Goal: Information Seeking & Learning: Learn about a topic

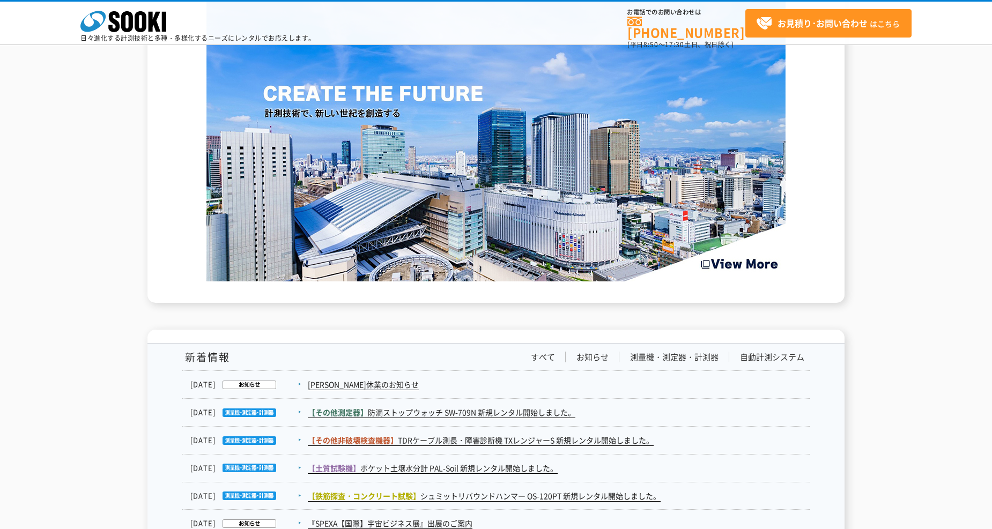
scroll to position [1548, 0]
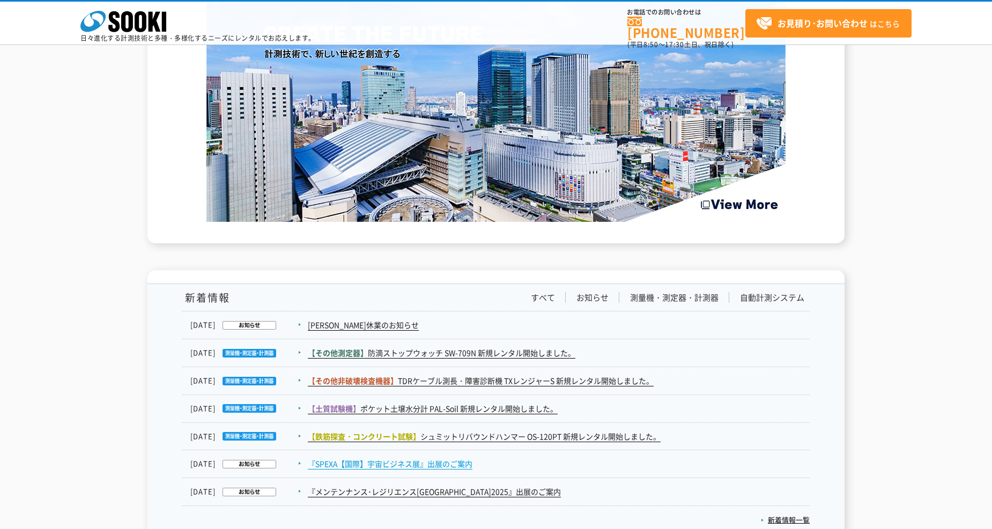
click at [416, 458] on link "『SPEXA【国際】宇宙ビジネス展』出展のご案内" at bounding box center [390, 463] width 165 height 11
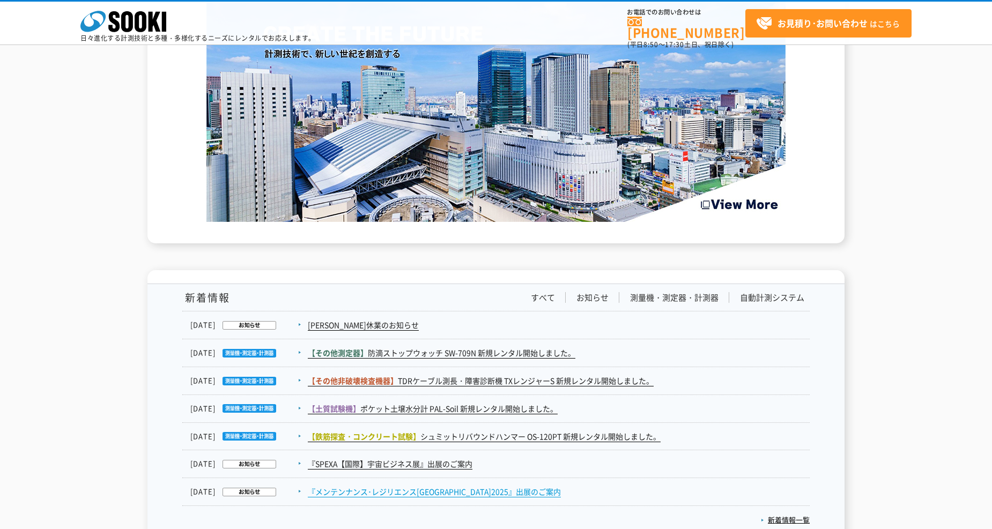
click at [462, 486] on link "『メンテンナンス･レジリエンスTOKYO2025』出展のご案内" at bounding box center [434, 491] width 253 height 11
click at [550, 292] on link "すべて" at bounding box center [543, 297] width 24 height 11
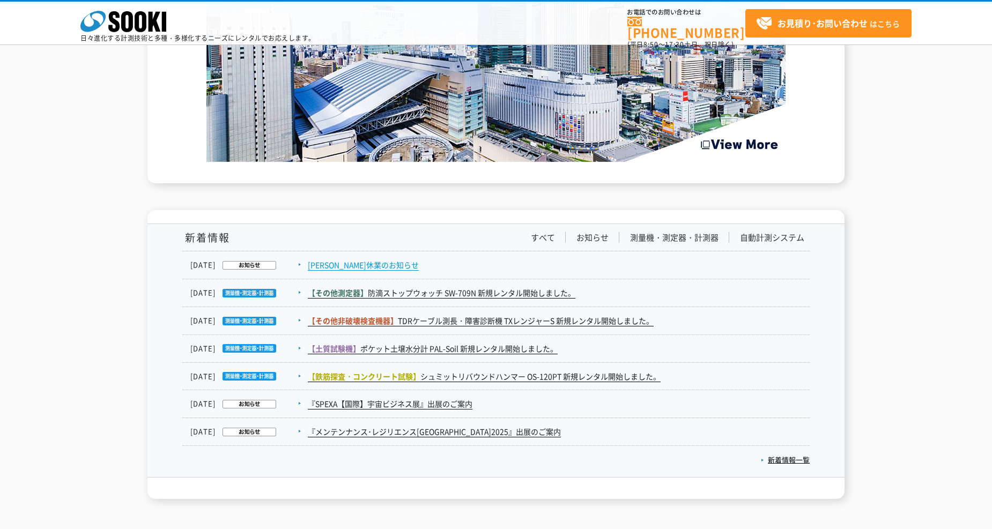
click at [344, 259] on link "夏季休業のお知らせ" at bounding box center [363, 264] width 111 height 11
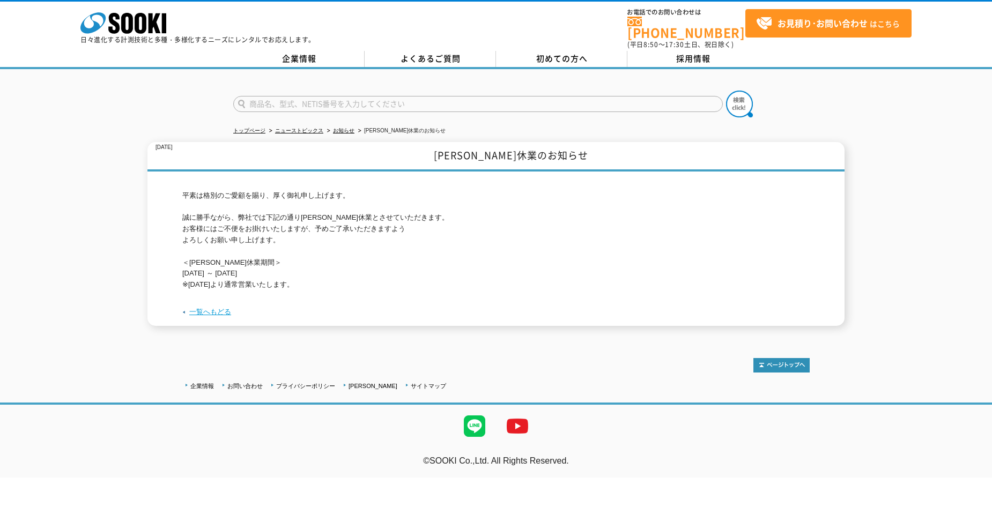
click at [213, 308] on link "一覧へもどる" at bounding box center [210, 312] width 42 height 8
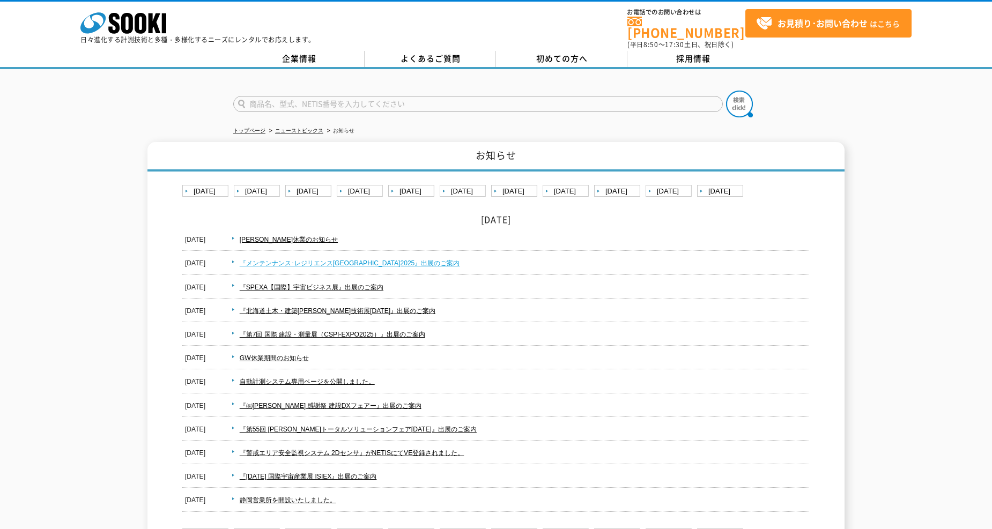
click at [378, 259] on link "『メンテンナンス･レジリエンスTOKYO2025』出展のご案内" at bounding box center [350, 263] width 220 height 8
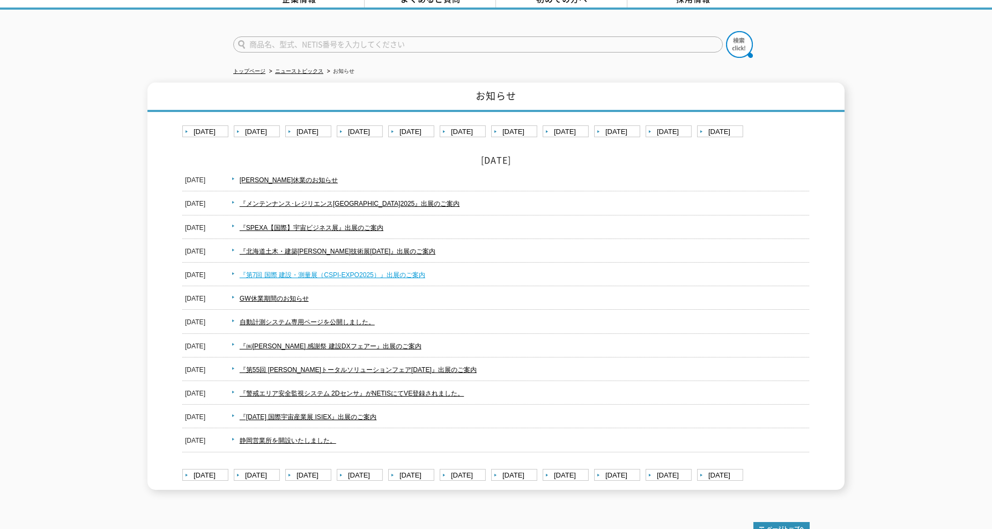
click at [322, 271] on link "『第7回 国際 建設・測量展（CSPI-EXPO2025）』出展のご案内" at bounding box center [332, 275] width 185 height 8
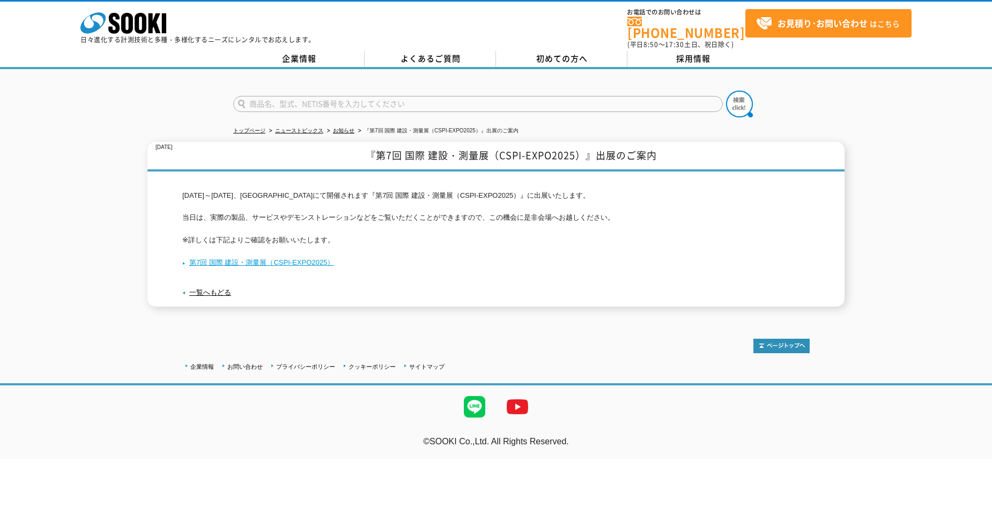
click at [255, 258] on link "第7回 国際 建設・測量展（CSPI-EXPO2025）" at bounding box center [258, 262] width 152 height 8
click at [289, 51] on link "企業情報" at bounding box center [298, 59] width 131 height 16
